Goal: Task Accomplishment & Management: Manage account settings

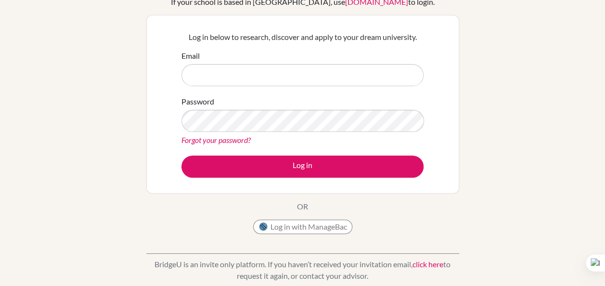
scroll to position [77, 0]
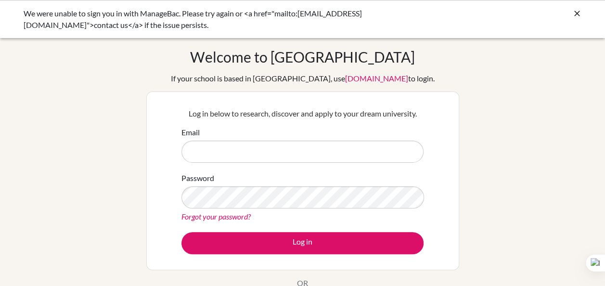
type input "[EMAIL_ADDRESS][DOMAIN_NAME]"
click at [237, 218] on link "Forgot your password?" at bounding box center [215, 216] width 69 height 9
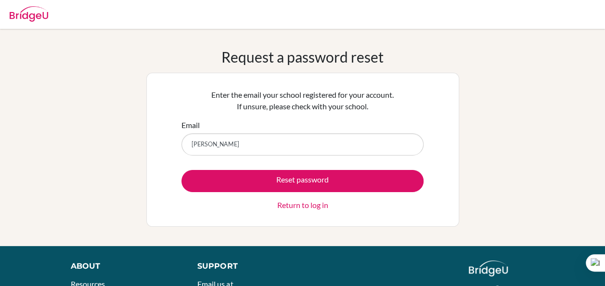
type input "[EMAIL_ADDRESS][DOMAIN_NAME]"
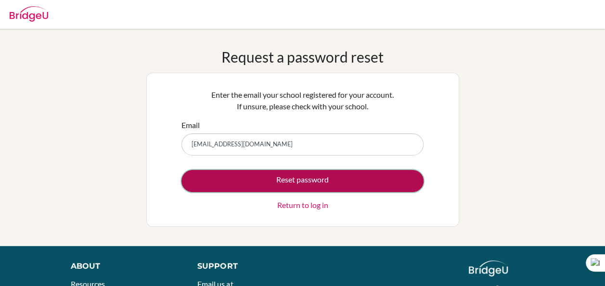
click at [276, 179] on button "Reset password" at bounding box center [302, 181] width 242 height 22
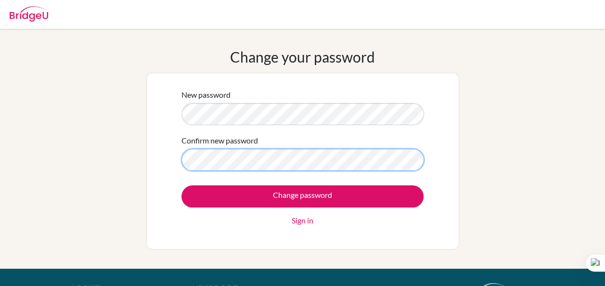
click at [181, 185] on input "Change password" at bounding box center [302, 196] width 242 height 22
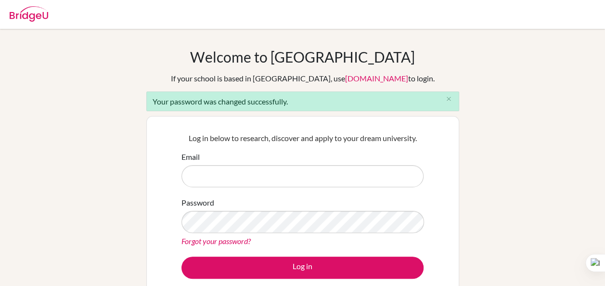
click at [248, 172] on input "Email" at bounding box center [302, 176] width 242 height 22
type input "[EMAIL_ADDRESS][DOMAIN_NAME]"
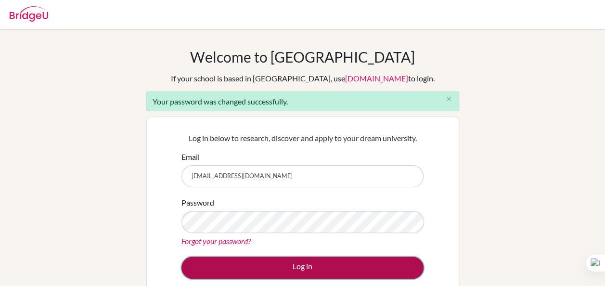
click at [257, 272] on button "Log in" at bounding box center [302, 267] width 242 height 22
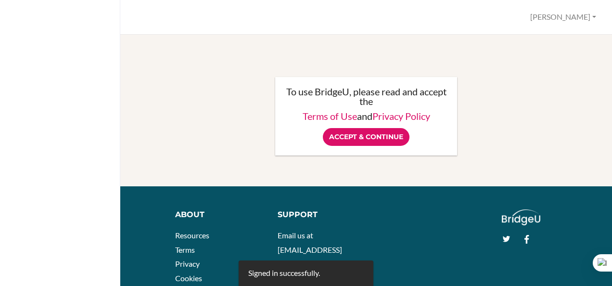
click at [358, 137] on input "Accept & Continue" at bounding box center [366, 137] width 87 height 18
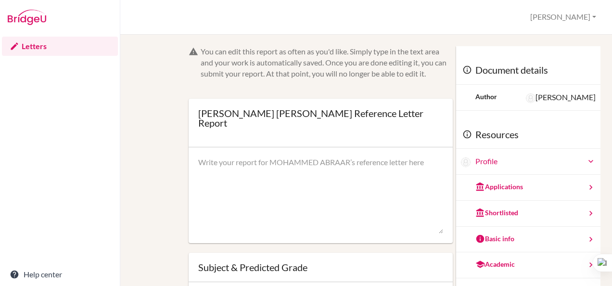
click at [318, 162] on textarea at bounding box center [320, 195] width 245 height 77
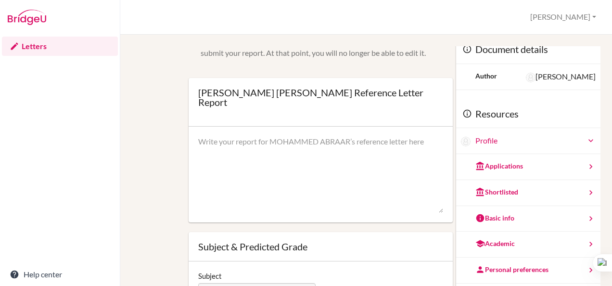
scroll to position [22, 0]
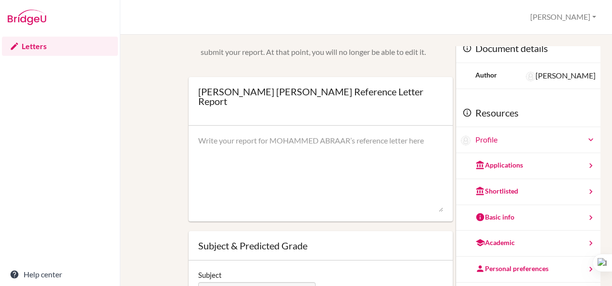
click at [488, 143] on div "Profile" at bounding box center [535, 139] width 120 height 11
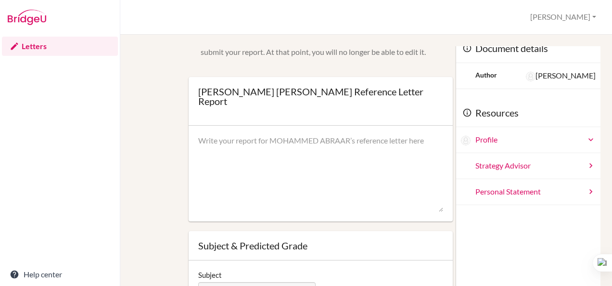
scroll to position [0, 0]
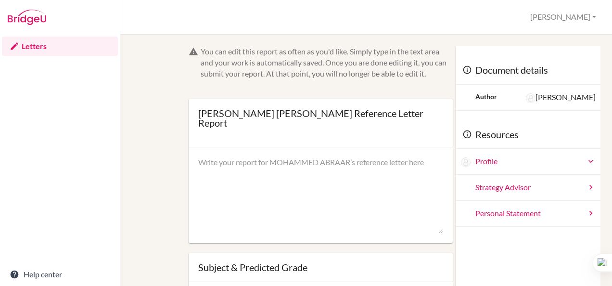
click at [526, 98] on img at bounding box center [531, 98] width 10 height 10
drag, startPoint x: 228, startPoint y: 125, endPoint x: 282, endPoint y: 103, distance: 58.3
click at [282, 103] on div "MOHAMMED ABRAAR SHANAWAZ’s Reference Letter Report Open info Info Saved" at bounding box center [321, 123] width 264 height 49
click at [173, 90] on div "You can edit this report as often as you'd like. Simply type in the text area a…" at bounding box center [366, 237] width 459 height 382
click at [234, 157] on textarea at bounding box center [320, 195] width 245 height 77
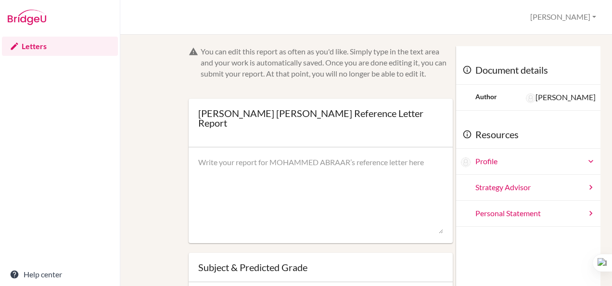
click at [232, 163] on textarea at bounding box center [320, 195] width 245 height 77
click at [583, 17] on button "[PERSON_NAME]" at bounding box center [563, 17] width 75 height 18
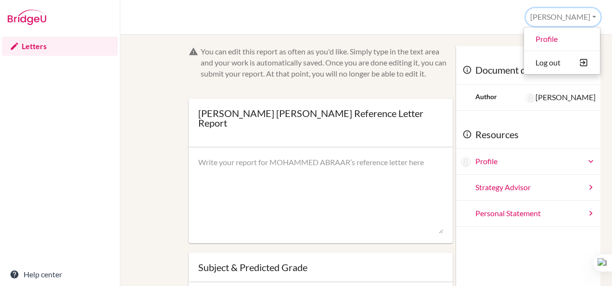
click at [583, 17] on button "[PERSON_NAME]" at bounding box center [563, 17] width 75 height 18
click at [575, 19] on button "[PERSON_NAME]" at bounding box center [563, 17] width 75 height 18
click at [555, 36] on link "Profile" at bounding box center [562, 38] width 76 height 15
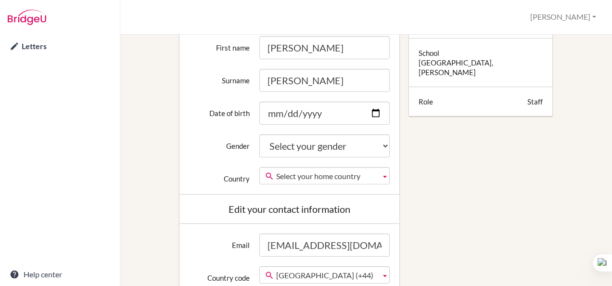
scroll to position [199, 0]
click at [323, 115] on input "Date of birth" at bounding box center [324, 112] width 130 height 23
type input "[DATE]"
type input "0003-09-03"
type input "0004-09-03"
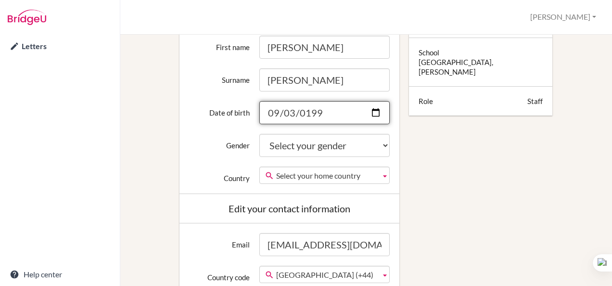
type input "1994-09-03"
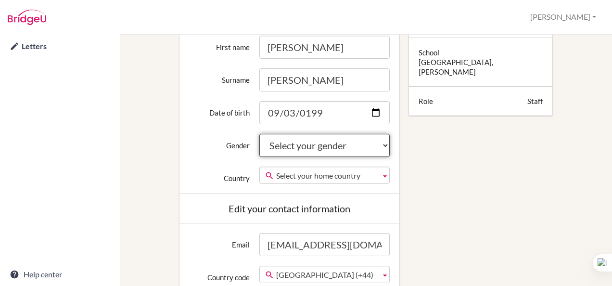
click at [301, 146] on select "Select your gender Female Male Neither" at bounding box center [324, 145] width 130 height 23
select select "male"
click at [259, 134] on select "Select your gender Female Male Neither" at bounding box center [324, 145] width 130 height 23
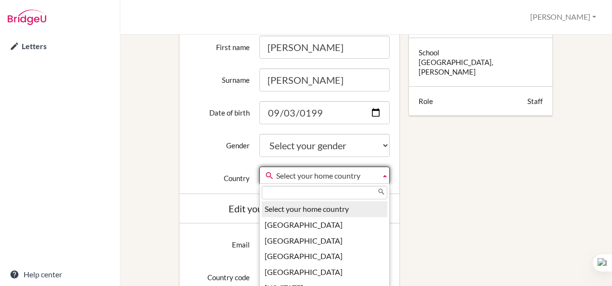
click at [311, 175] on span "Select your home country" at bounding box center [326, 175] width 101 height 17
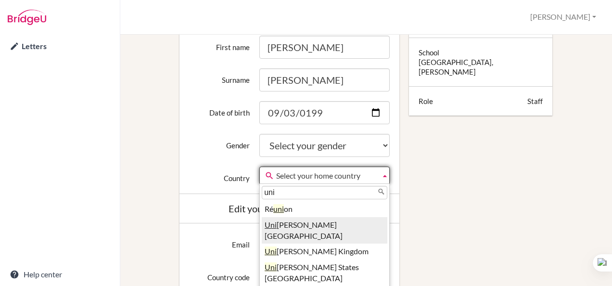
type input "uni"
click at [319, 222] on li "Uni ted Arab Emirates" at bounding box center [325, 230] width 126 height 27
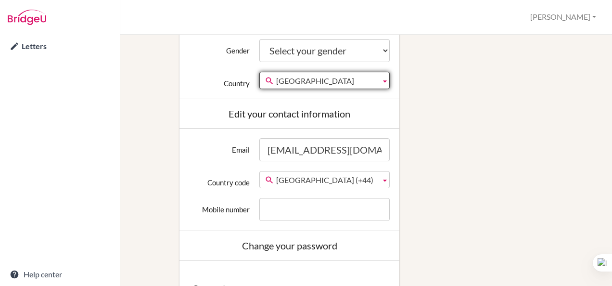
scroll to position [297, 0]
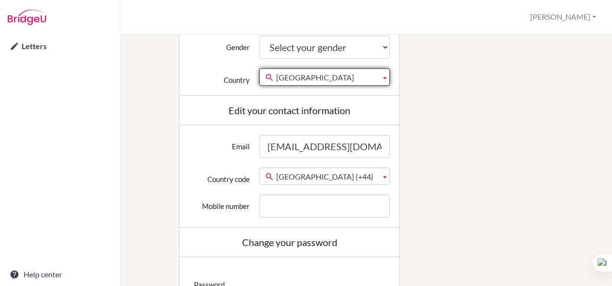
click at [325, 177] on span "United Kingdom (+44)" at bounding box center [326, 176] width 101 height 17
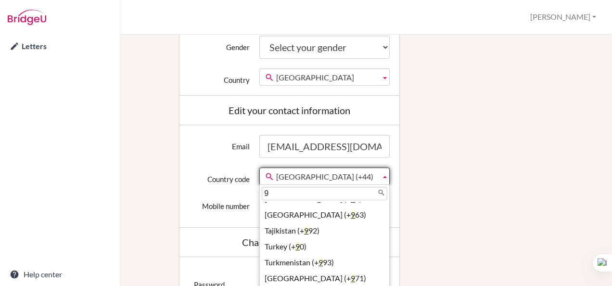
scroll to position [0, 0]
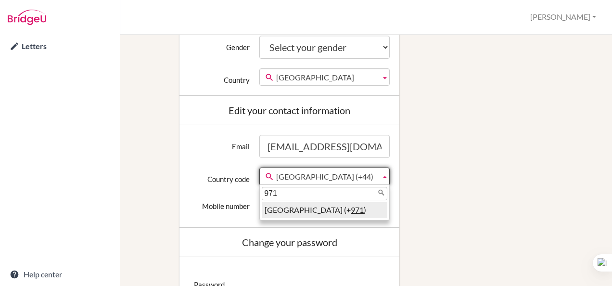
type input "971"
click at [328, 210] on li "United Arab Emirates (+ 971 )" at bounding box center [325, 210] width 126 height 16
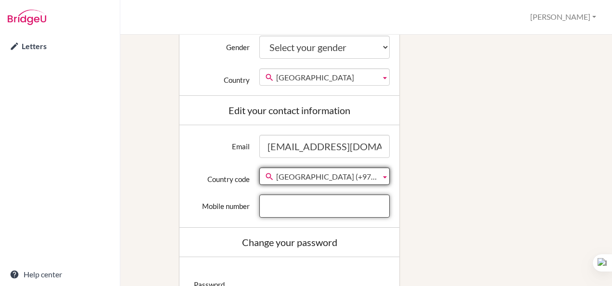
click at [314, 206] on input "Mobile number" at bounding box center [324, 205] width 130 height 23
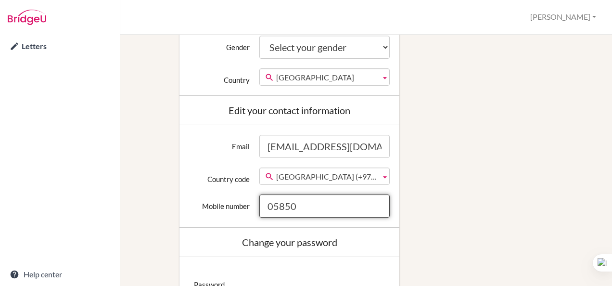
type input "0585044141"
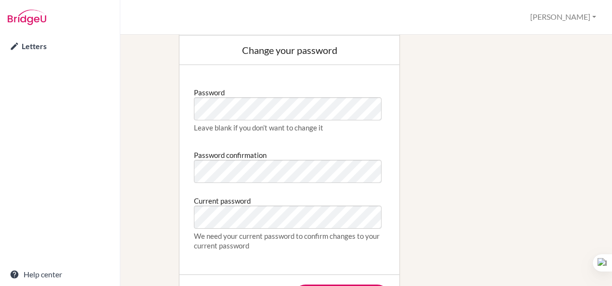
scroll to position [498, 0]
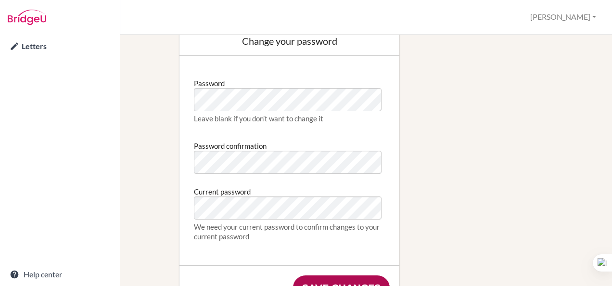
click at [335, 282] on input "Save changes" at bounding box center [341, 287] width 97 height 25
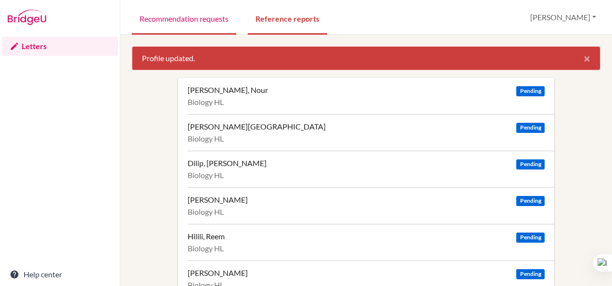
click at [189, 28] on link "Recommendation requests" at bounding box center [184, 17] width 104 height 33
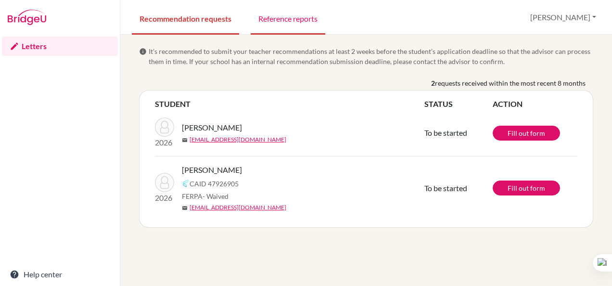
click at [283, 11] on link "Reference reports" at bounding box center [288, 17] width 75 height 33
